Goal: Task Accomplishment & Management: Complete application form

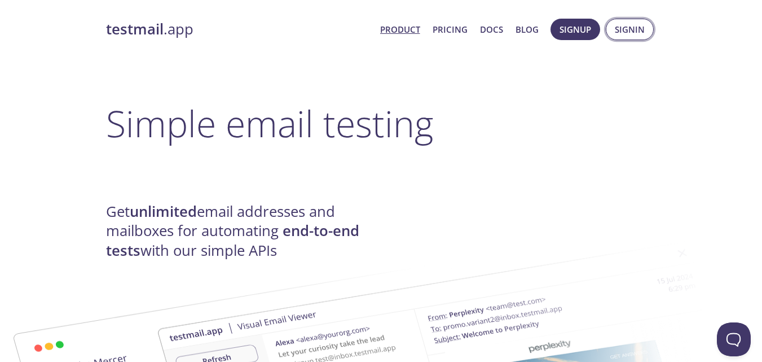
click at [628, 36] on span "Signin" at bounding box center [630, 29] width 30 height 15
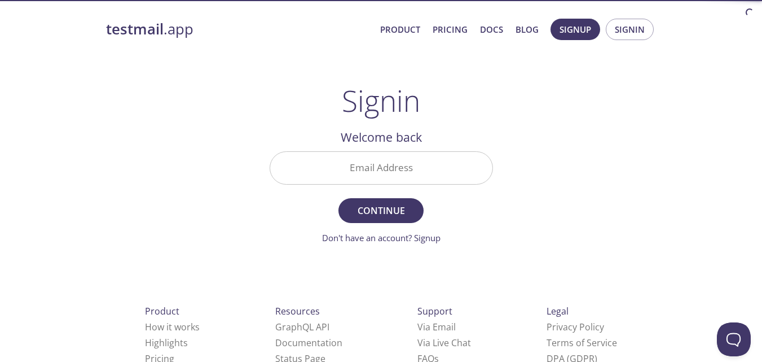
click at [450, 41] on span "Product Pricing Docs Blog" at bounding box center [458, 29] width 171 height 27
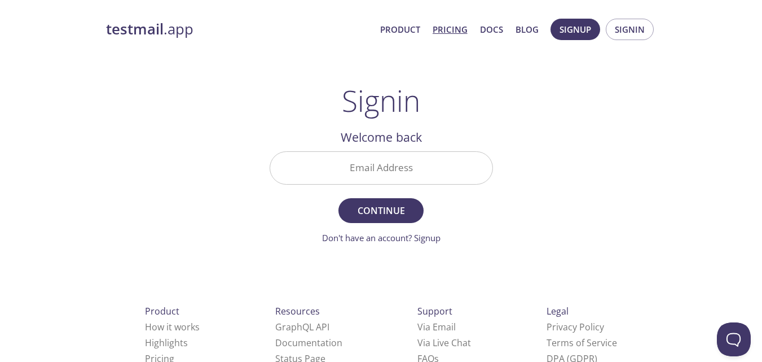
click at [448, 32] on link "Pricing" at bounding box center [450, 29] width 35 height 15
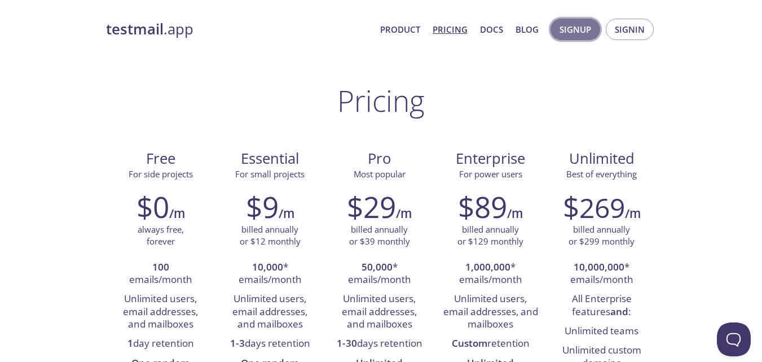
click at [581, 36] on span "Signup" at bounding box center [576, 29] width 32 height 15
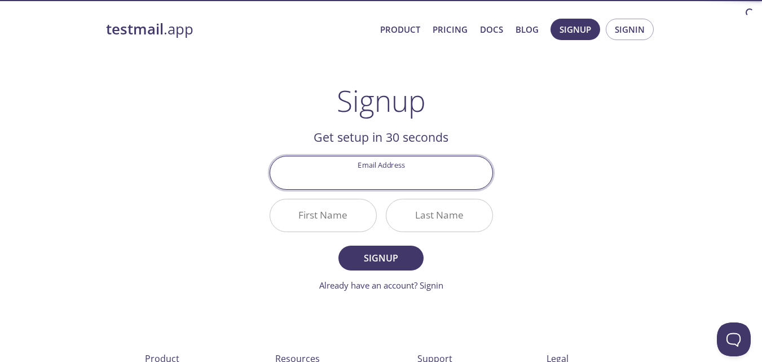
click at [373, 173] on input "Email Address" at bounding box center [381, 172] width 222 height 32
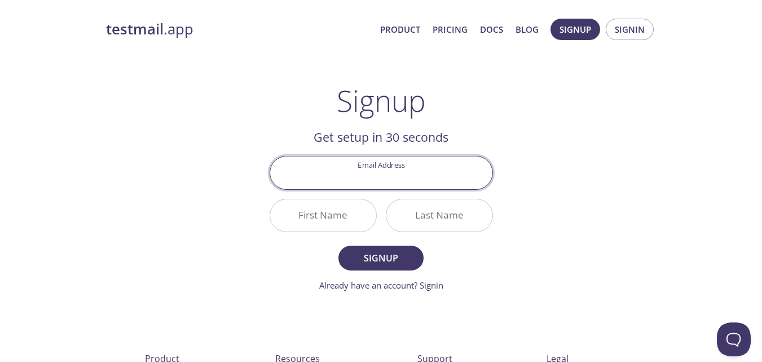
type input "[EMAIL_ADDRESS][DOMAIN_NAME]"
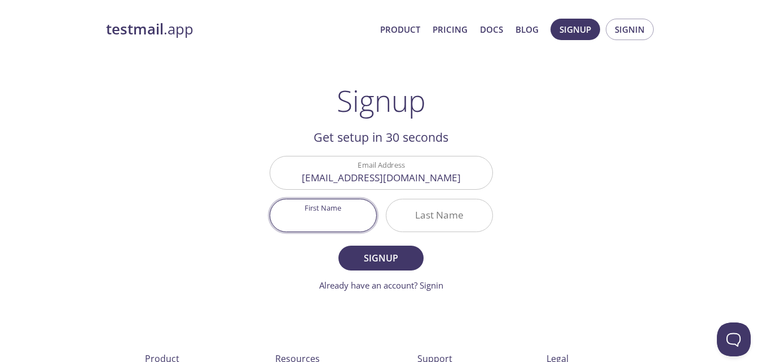
click at [337, 217] on input "First Name" at bounding box center [323, 215] width 106 height 32
type input "Ck"
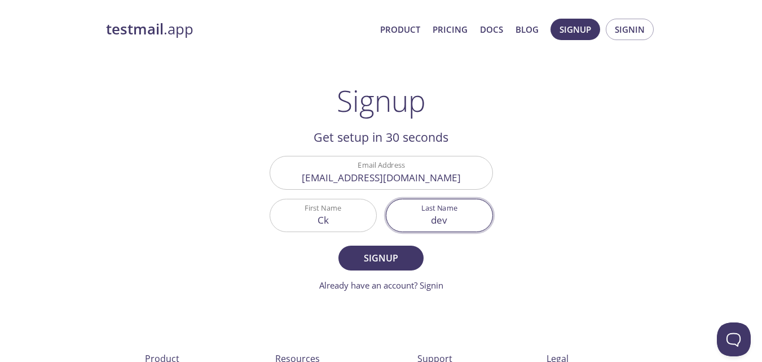
type input "dev"
click at [338, 245] on button "Signup" at bounding box center [380, 257] width 85 height 25
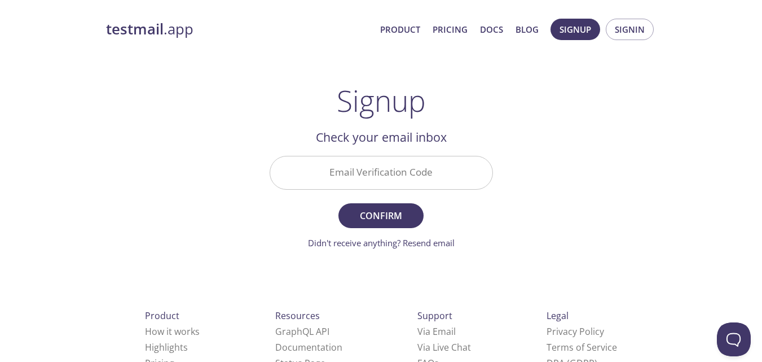
click at [333, 164] on input "Email Verification Code" at bounding box center [381, 172] width 222 height 32
paste input "HWF27GE"
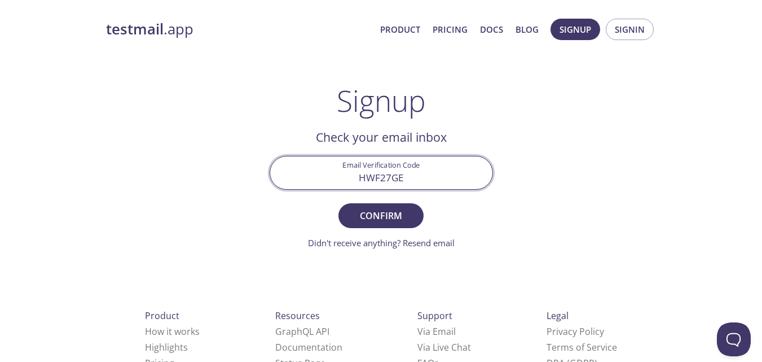
type input "HWF27GE"
click at [394, 209] on span "Confirm" at bounding box center [381, 216] width 60 height 16
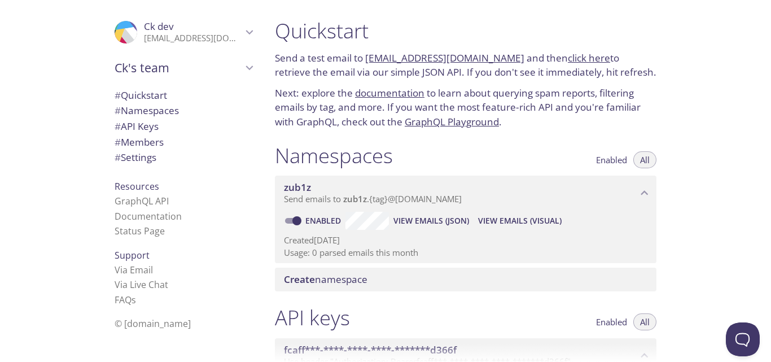
click at [496, 152] on div "Namespaces Enabled All" at bounding box center [465, 157] width 381 height 28
click at [418, 197] on span "Send emails to zub1z . {tag} @[DOMAIN_NAME]" at bounding box center [373, 198] width 178 height 11
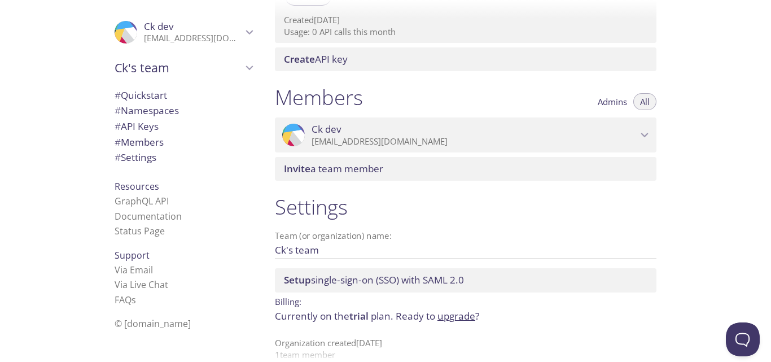
scroll to position [388, 0]
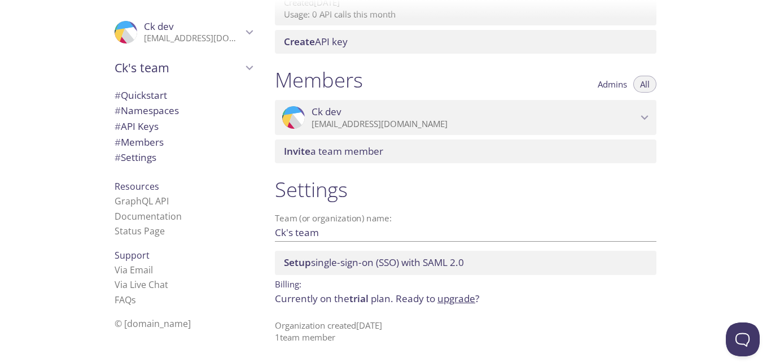
click at [171, 120] on span "# API Keys" at bounding box center [184, 126] width 138 height 15
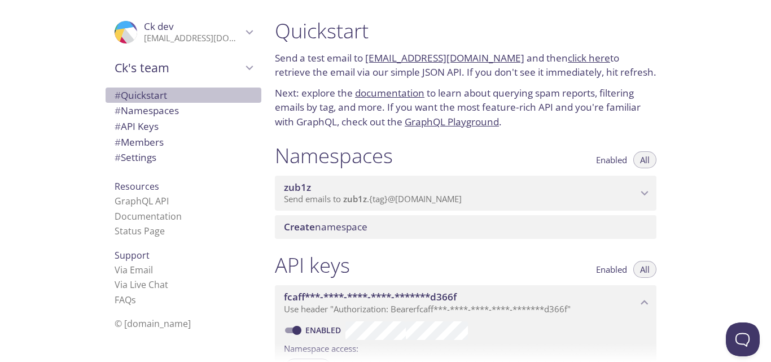
click at [178, 92] on span "# Quickstart" at bounding box center [184, 95] width 138 height 15
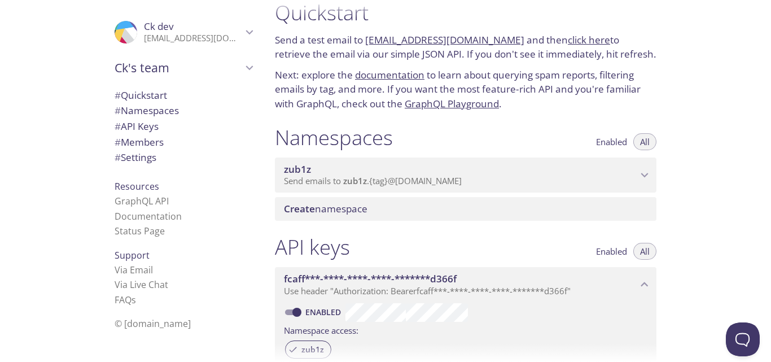
click at [159, 230] on li "Status Page" at bounding box center [184, 230] width 138 height 15
click at [151, 230] on link "Status Page" at bounding box center [140, 231] width 50 height 12
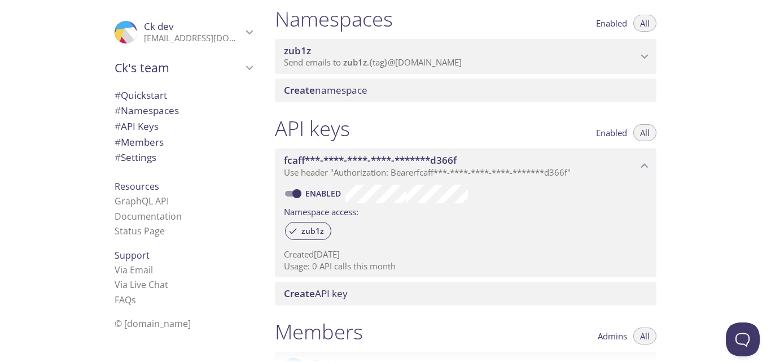
scroll to position [0, 0]
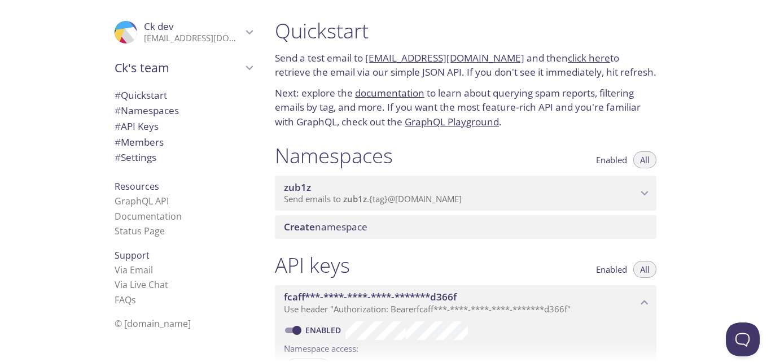
click at [581, 56] on link "click here" at bounding box center [588, 57] width 42 height 13
click at [446, 61] on link "[EMAIL_ADDRESS][DOMAIN_NAME]" at bounding box center [444, 57] width 159 height 13
copy p "[EMAIL_ADDRESS][DOMAIN_NAME]"
drag, startPoint x: 364, startPoint y: 61, endPoint x: 504, endPoint y: 63, distance: 139.3
click at [504, 63] on p "Send a test email to [EMAIL_ADDRESS][DOMAIN_NAME] and then click here to retrie…" at bounding box center [465, 65] width 381 height 29
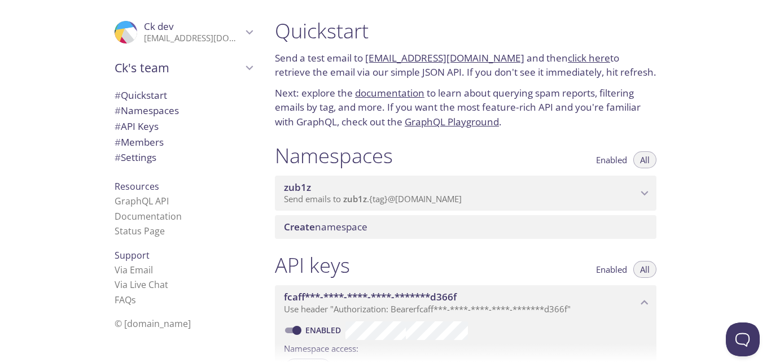
click at [562, 104] on p "Next: explore the documentation to learn about querying spam reports, filtering…" at bounding box center [465, 107] width 381 height 43
click at [586, 56] on link "click here" at bounding box center [588, 57] width 42 height 13
click at [457, 193] on span "Send emails to zub1z . {tag} @[DOMAIN_NAME]" at bounding box center [373, 198] width 178 height 11
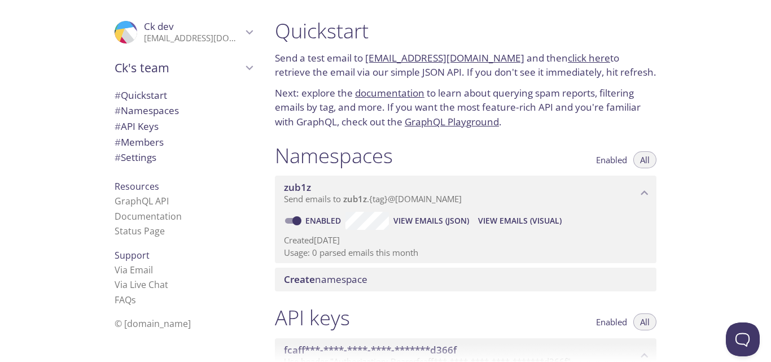
drag, startPoint x: 292, startPoint y: 240, endPoint x: 417, endPoint y: 252, distance: 125.8
click at [417, 252] on div "Created [DATE] Usage: 0 parsed emails this month" at bounding box center [465, 244] width 363 height 29
click at [197, 24] on span "Ck dev" at bounding box center [193, 26] width 98 height 12
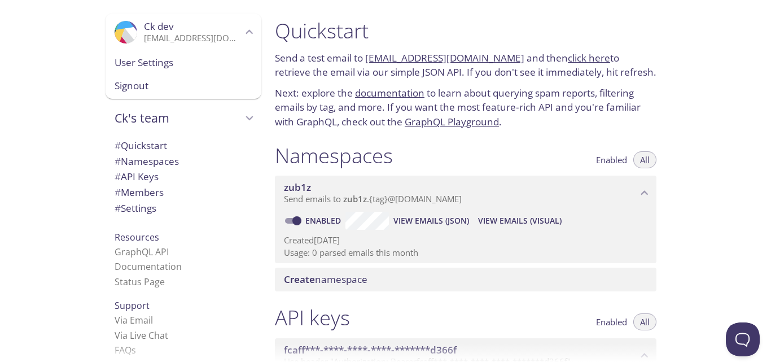
click at [199, 29] on span "Ck dev" at bounding box center [193, 26] width 98 height 12
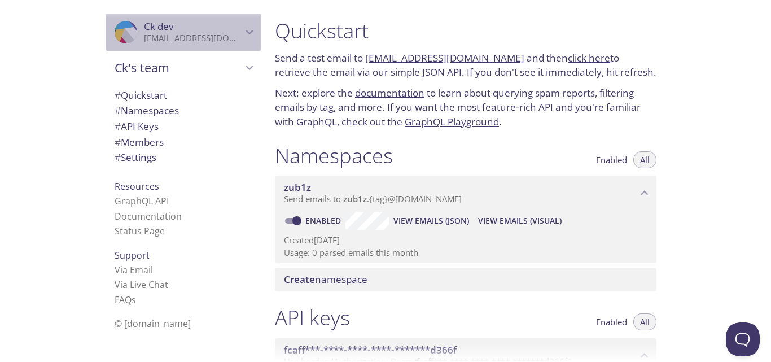
click at [200, 32] on span "Ck dev" at bounding box center [193, 26] width 98 height 12
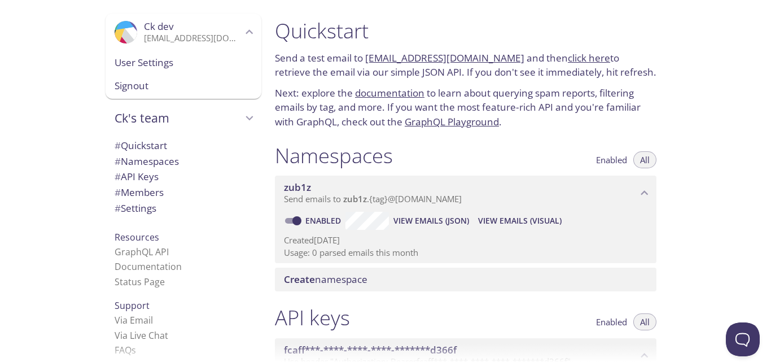
click at [181, 63] on span "User Settings" at bounding box center [184, 62] width 138 height 15
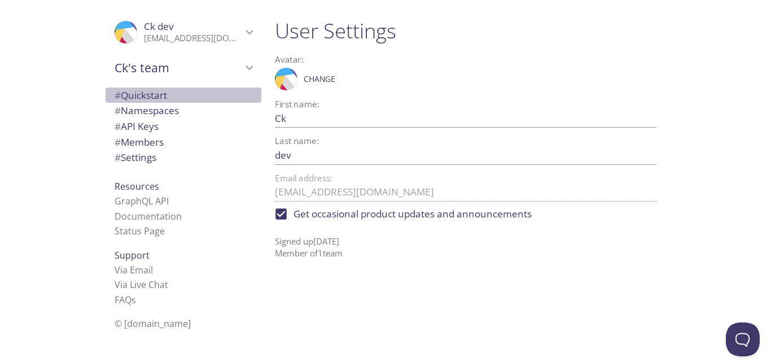
click at [136, 90] on span "# Quickstart" at bounding box center [141, 95] width 52 height 13
